Goal: Information Seeking & Learning: Compare options

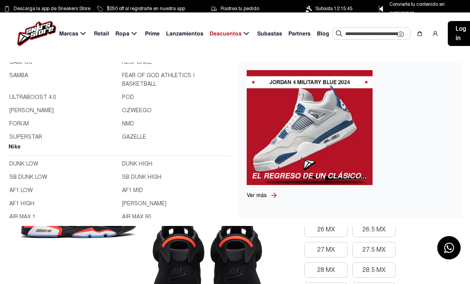
scroll to position [43, 0]
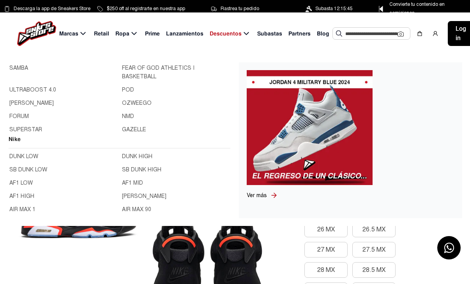
click at [12, 143] on h2 "Nike" at bounding box center [120, 142] width 222 height 14
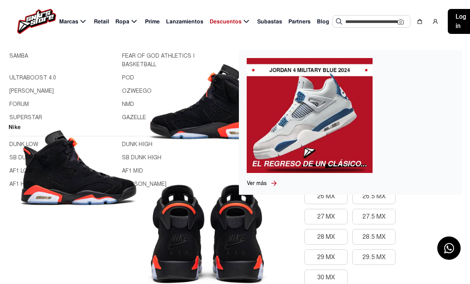
scroll to position [33, 0]
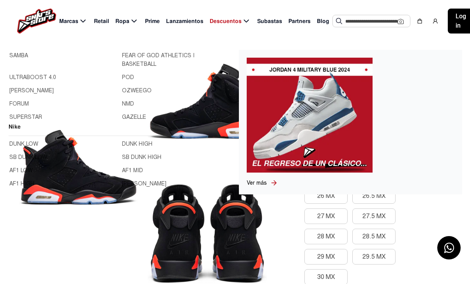
click at [16, 256] on div "Inicio / Producto Autentico Nuevo Tenis Jordan 6 Black Infrared $7,434.00 *****…" at bounding box center [235, 264] width 470 height 487
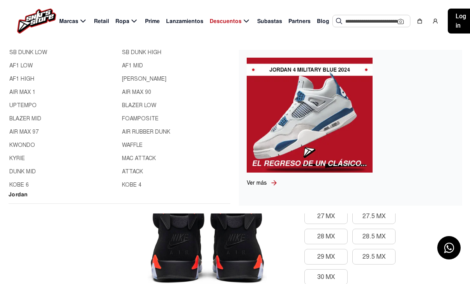
scroll to position [0, 0]
click at [10, 53] on link "SB DUNK LOW" at bounding box center [63, 52] width 108 height 9
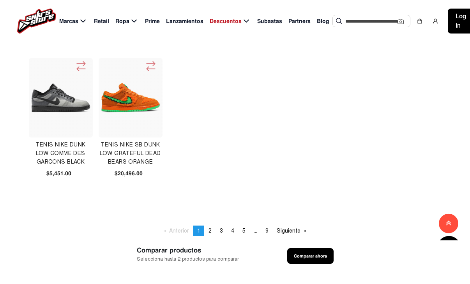
scroll to position [445, 0]
click at [121, 100] on img at bounding box center [130, 97] width 60 height 60
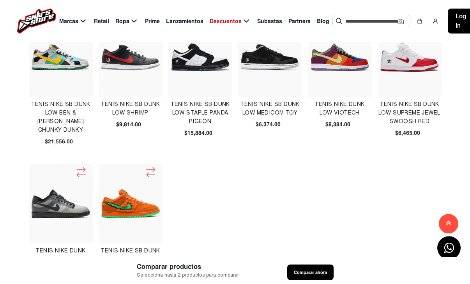
scroll to position [348, 0]
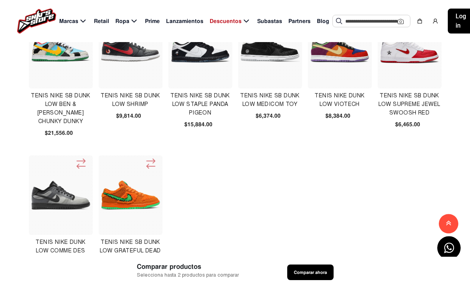
click at [57, 56] on img at bounding box center [61, 49] width 60 height 60
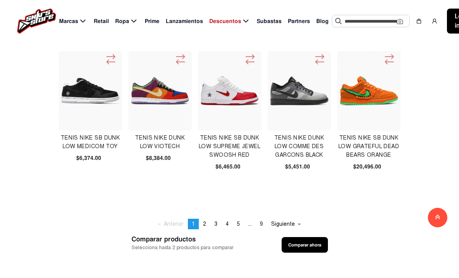
scroll to position [457, 0]
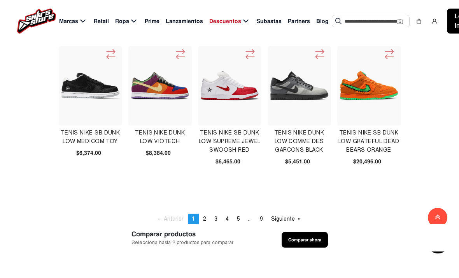
click at [72, 87] on img at bounding box center [91, 86] width 60 height 60
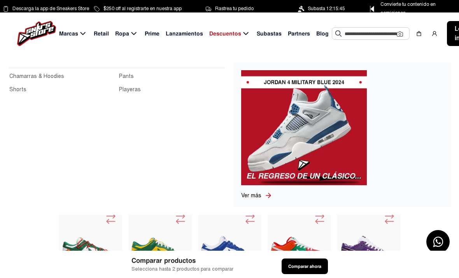
click at [23, 78] on link "Chamarras & Hoodies" at bounding box center [61, 76] width 105 height 9
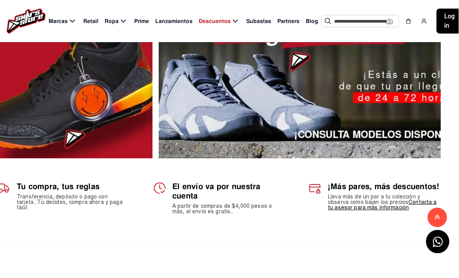
scroll to position [959, 10]
